Goal: Use online tool/utility: Utilize a website feature to perform a specific function

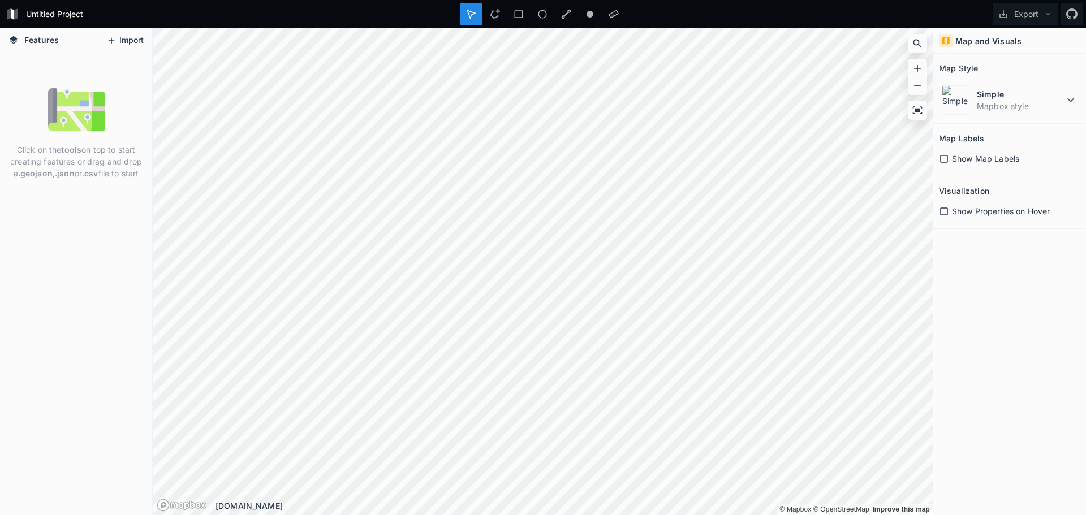
click at [122, 37] on button "Import" at bounding box center [125, 41] width 49 height 18
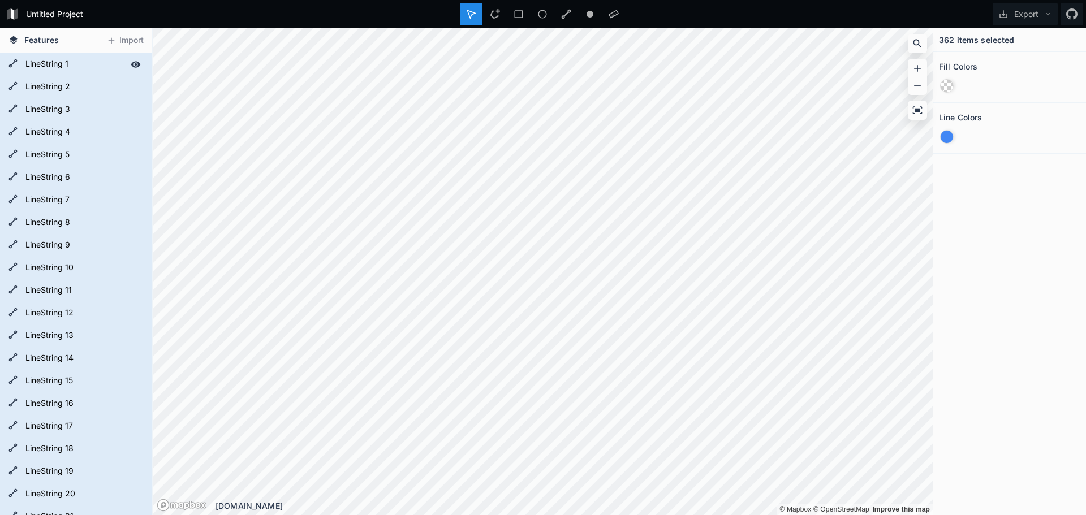
click at [38, 64] on form "LineString 1" at bounding box center [75, 64] width 106 height 17
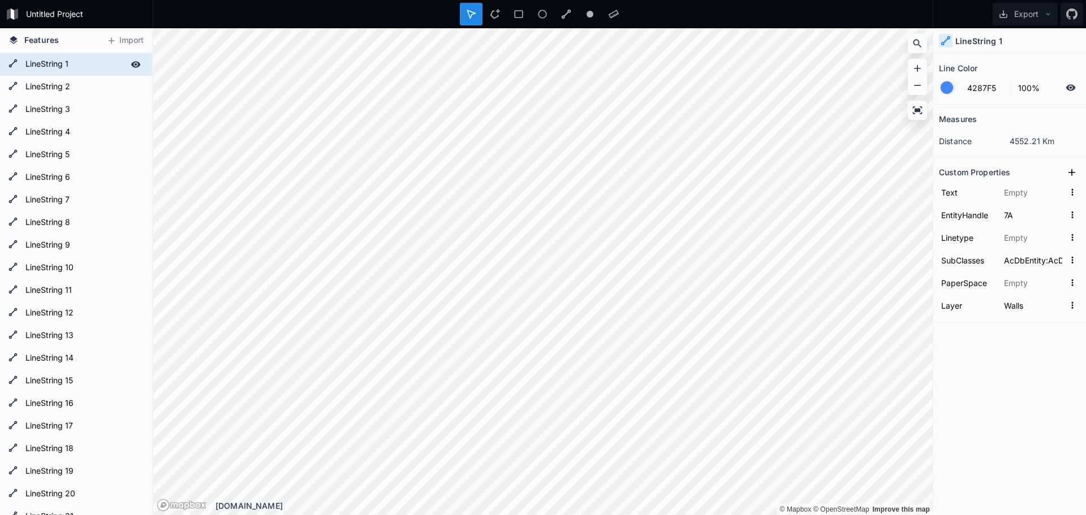
click at [131, 65] on icon at bounding box center [136, 64] width 10 height 6
click at [131, 65] on icon at bounding box center [136, 64] width 10 height 10
click at [51, 68] on form "LineString 1" at bounding box center [75, 64] width 106 height 17
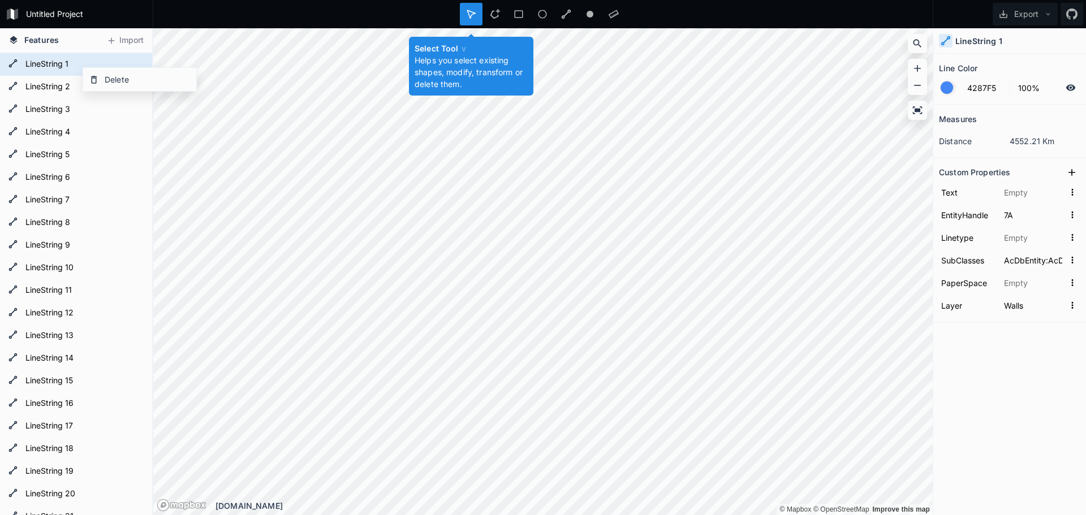
click at [473, 16] on icon at bounding box center [471, 14] width 10 height 10
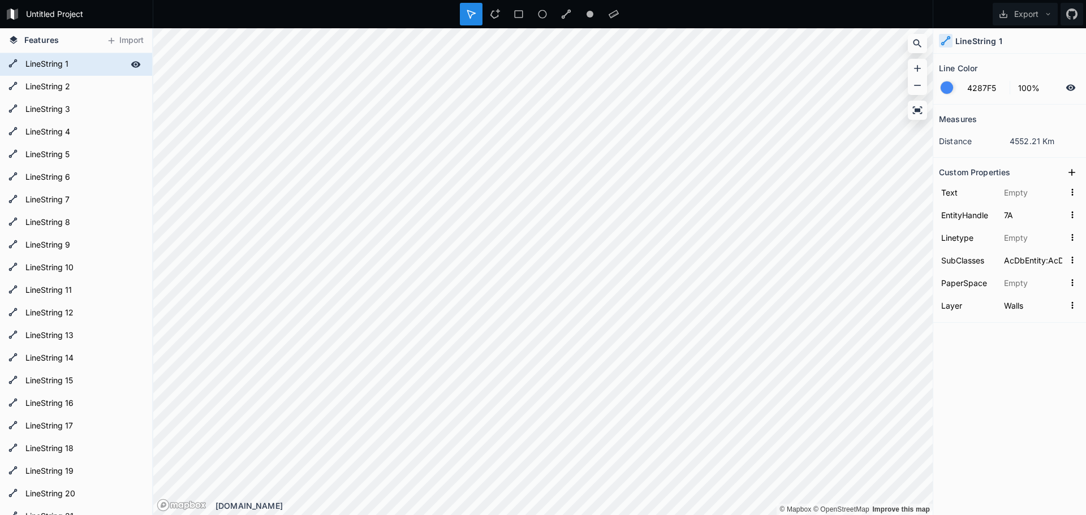
click at [66, 60] on form "LineString 1" at bounding box center [75, 64] width 106 height 17
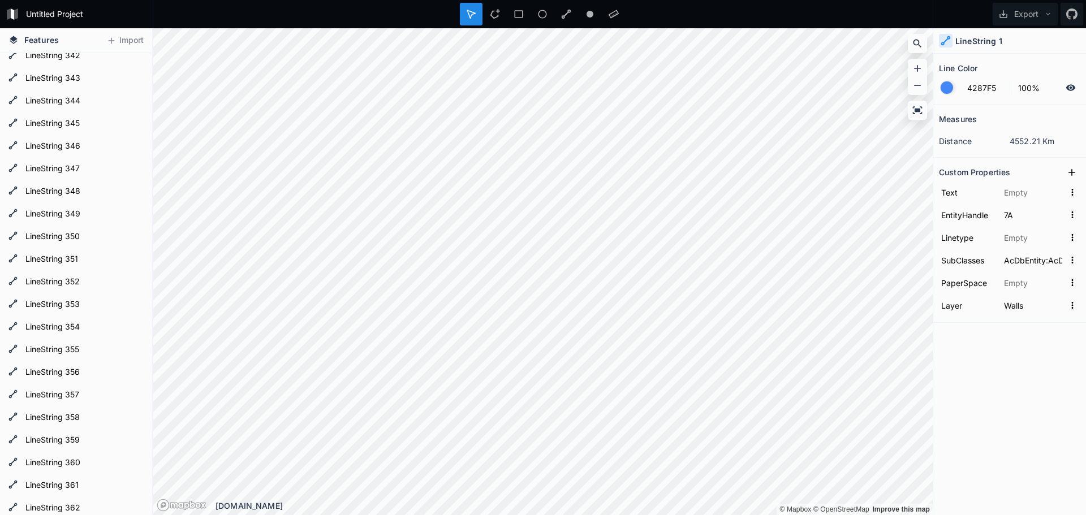
scroll to position [7897, 0]
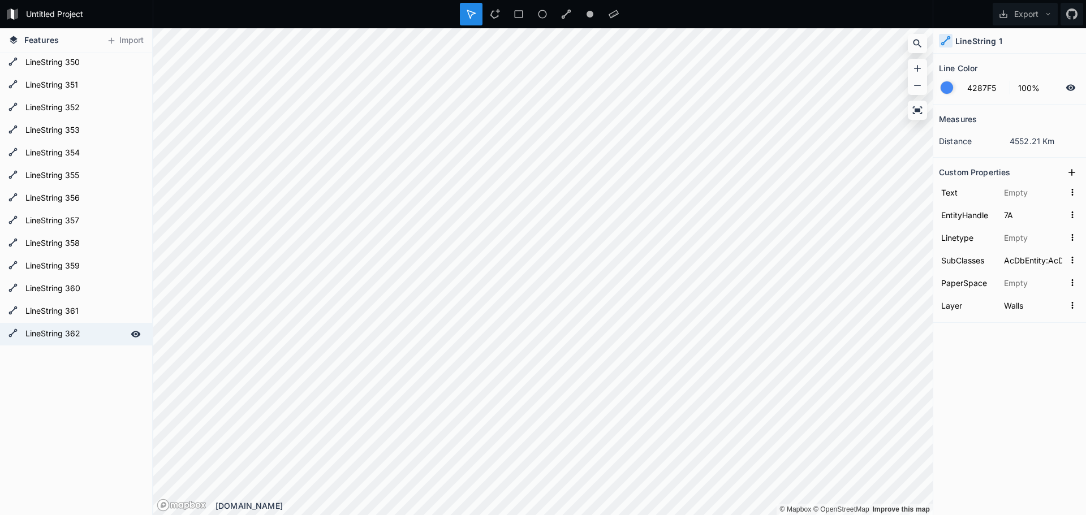
click at [46, 336] on form "LineString 362" at bounding box center [75, 334] width 106 height 17
type input "OUTERWALL"
click at [919, 107] on icon at bounding box center [917, 110] width 11 height 11
click at [917, 68] on icon at bounding box center [917, 68] width 7 height 7
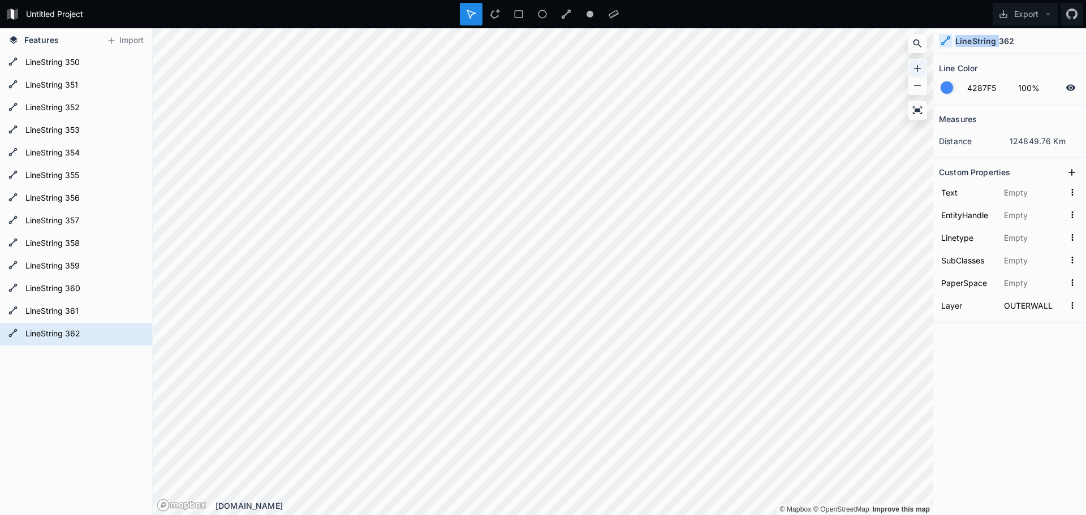
click at [917, 68] on icon at bounding box center [917, 68] width 7 height 7
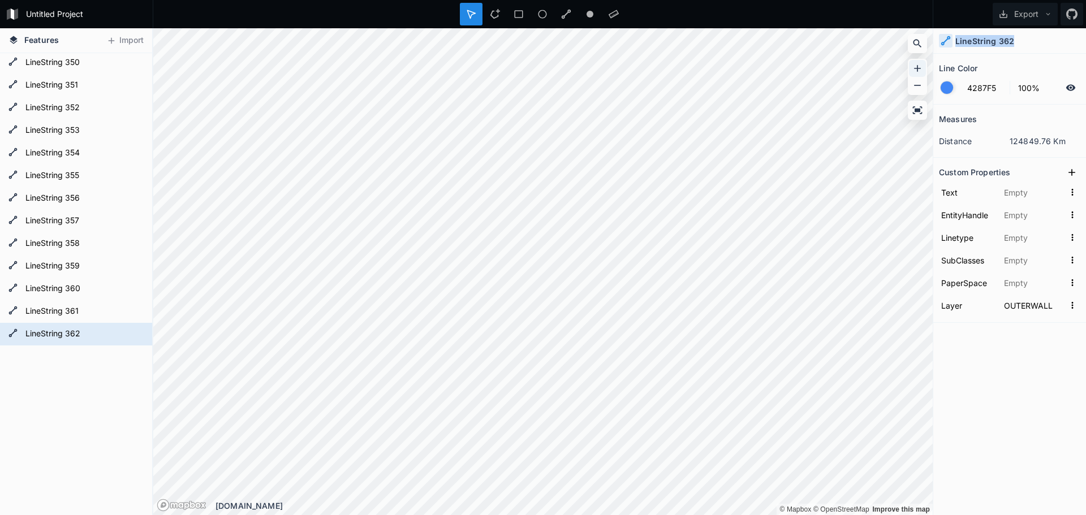
click at [917, 68] on icon at bounding box center [917, 68] width 7 height 7
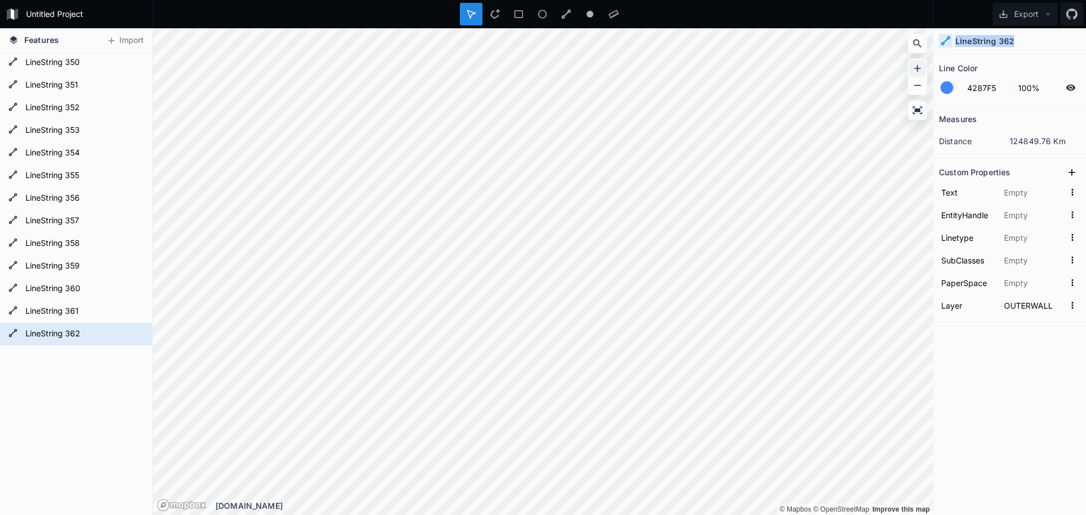
click at [917, 68] on icon at bounding box center [917, 68] width 7 height 7
click at [611, 16] on icon at bounding box center [614, 14] width 10 height 8
